Goal: Find specific page/section: Find specific page/section

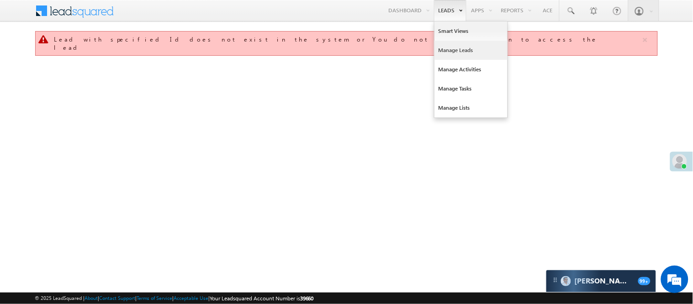
click at [451, 48] on link "Manage Leads" at bounding box center [471, 50] width 73 height 19
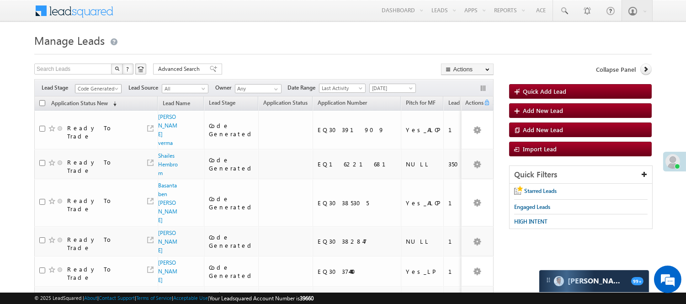
click at [94, 88] on span "Code Generated" at bounding box center [96, 89] width 43 height 8
click at [90, 105] on link "Lead Generated" at bounding box center [98, 108] width 46 height 8
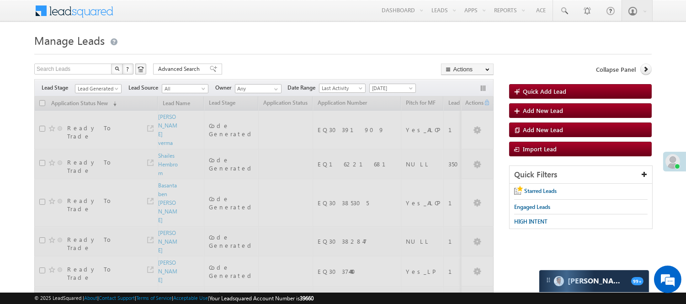
click at [251, 57] on form "Manage Leads Quick Add Lead Search Leads X ? 12 results found Advanced Search A…" at bounding box center [342, 281] width 617 height 500
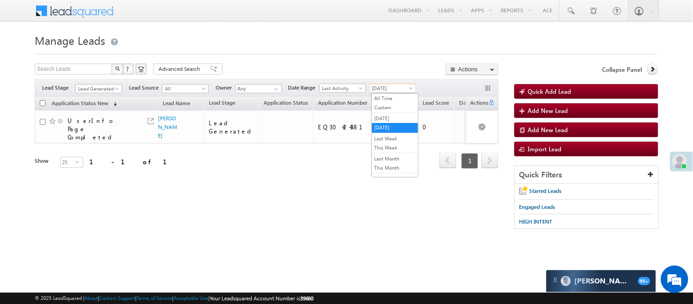
click at [385, 88] on span "[DATE]" at bounding box center [391, 88] width 43 height 8
click at [387, 98] on link "All Time" at bounding box center [395, 98] width 46 height 8
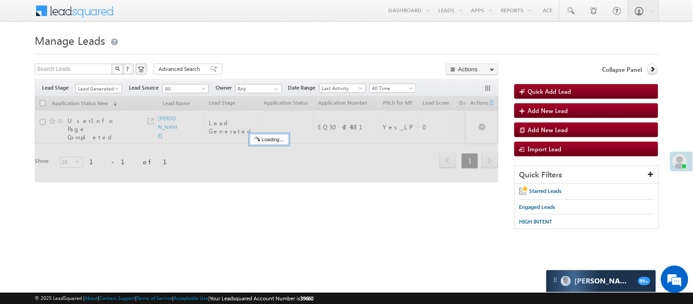
click at [249, 38] on h1 "Manage Leads" at bounding box center [347, 40] width 624 height 18
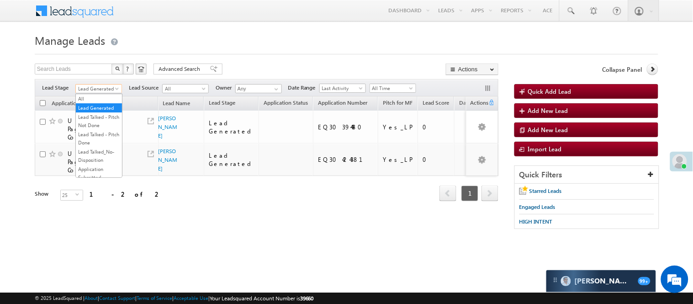
click at [81, 89] on span "Lead Generated" at bounding box center [97, 89] width 43 height 8
